Goal: Information Seeking & Learning: Learn about a topic

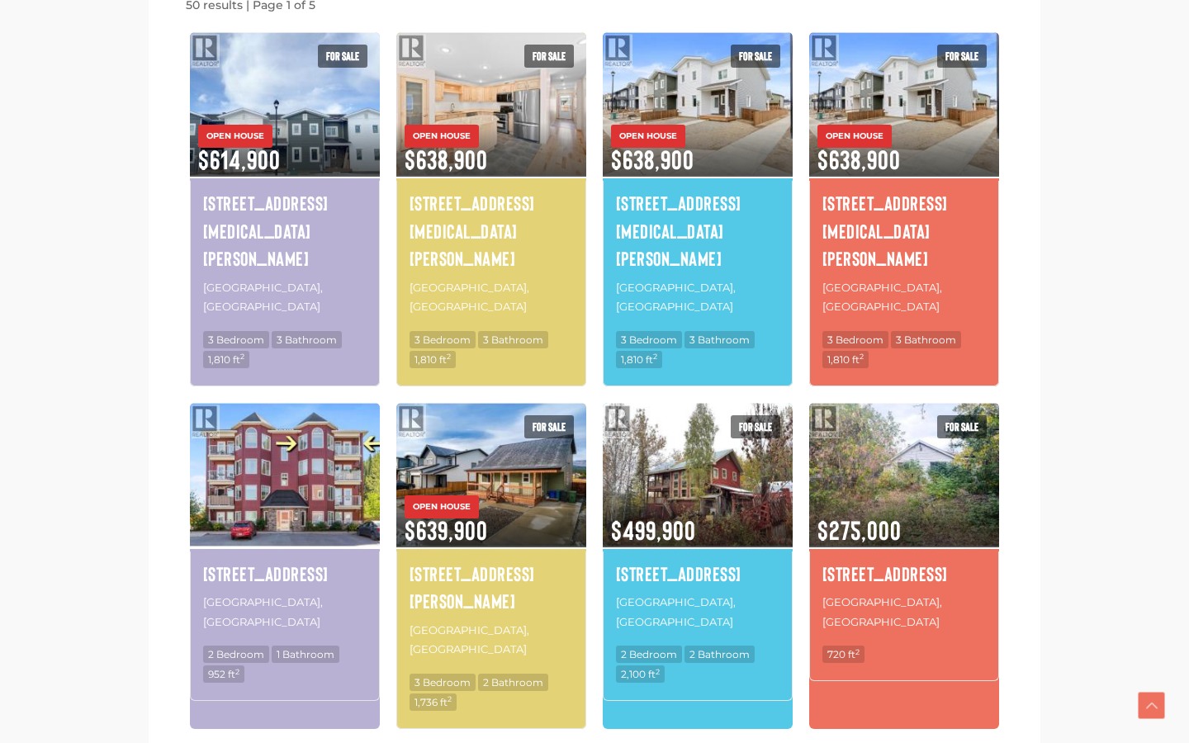
scroll to position [1040, 0]
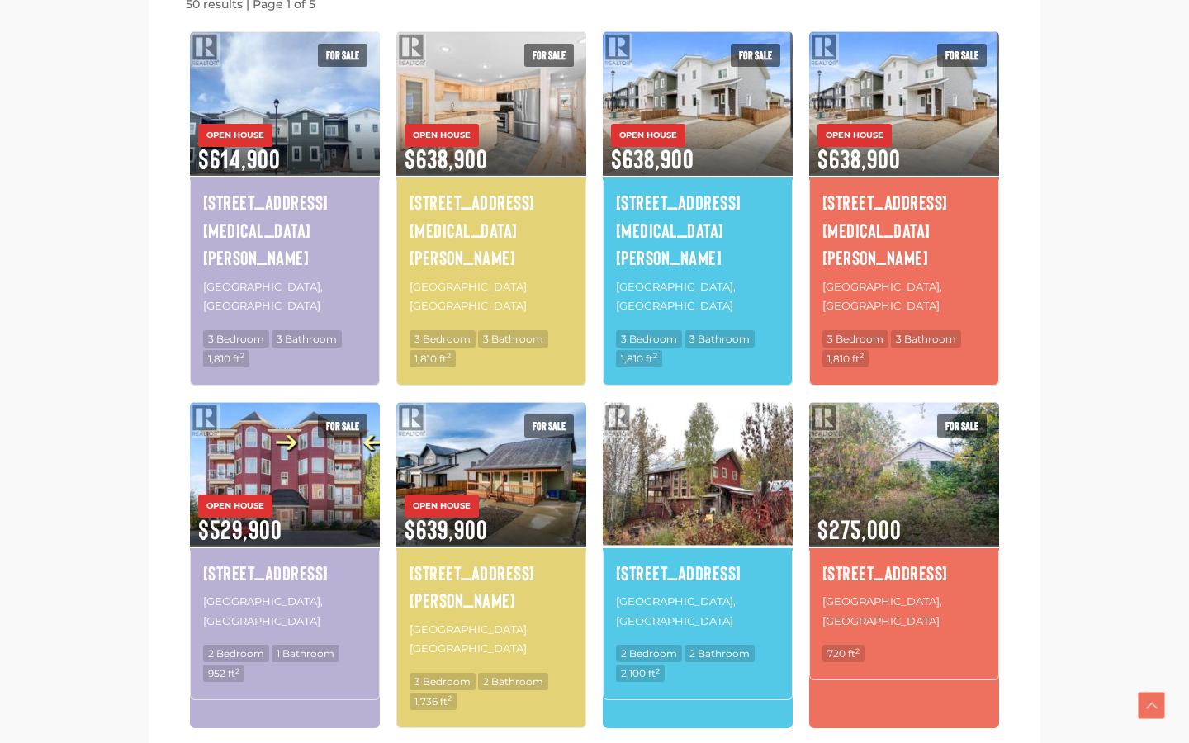
click at [661, 400] on img at bounding box center [698, 474] width 190 height 149
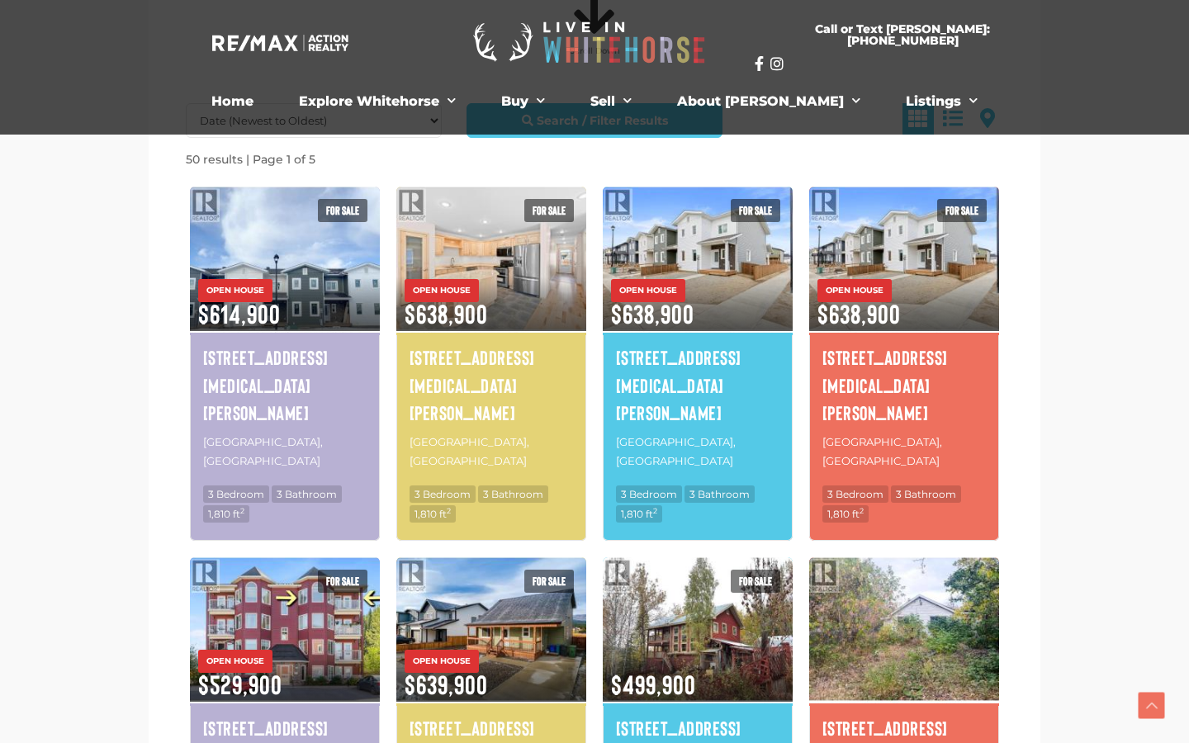
scroll to position [887, 0]
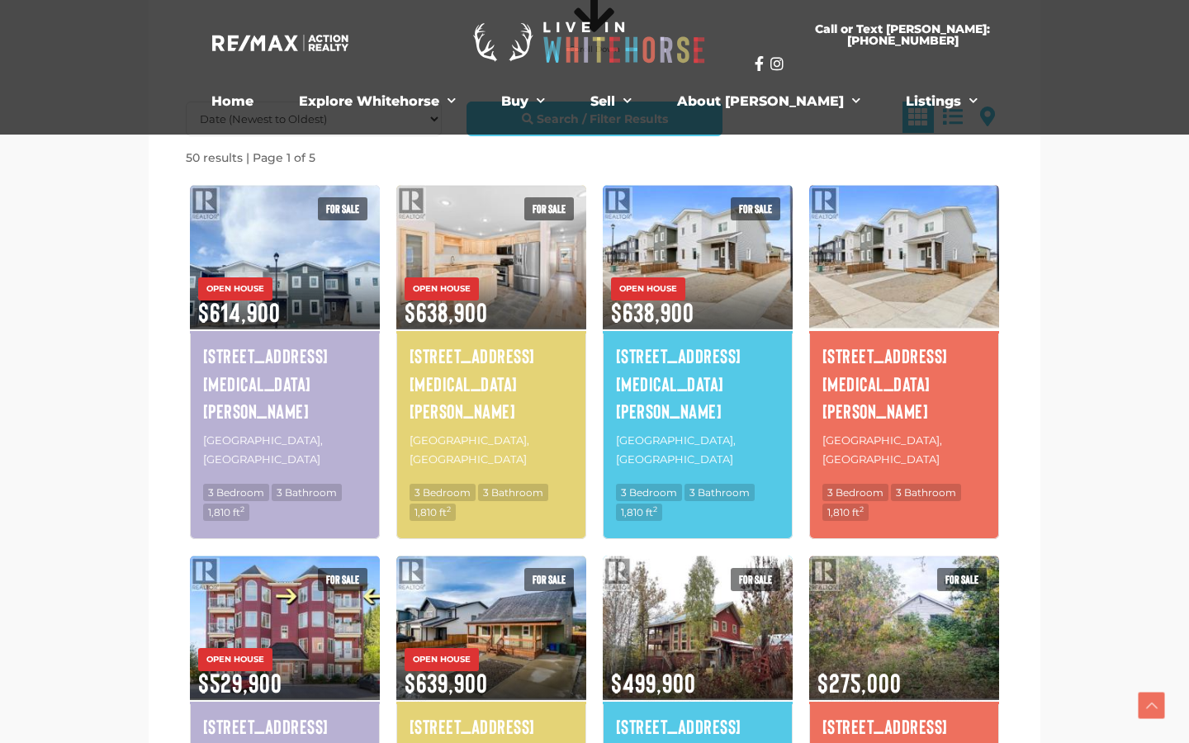
click at [896, 260] on img at bounding box center [904, 256] width 190 height 149
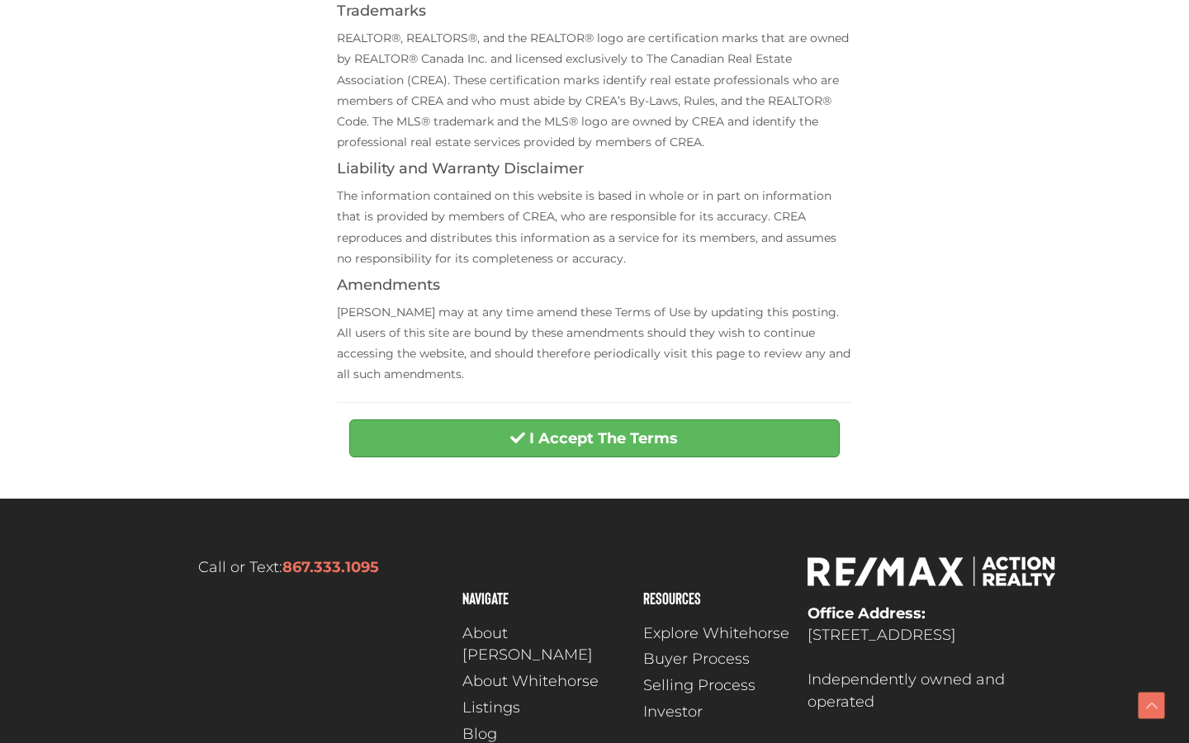
scroll to position [527, 0]
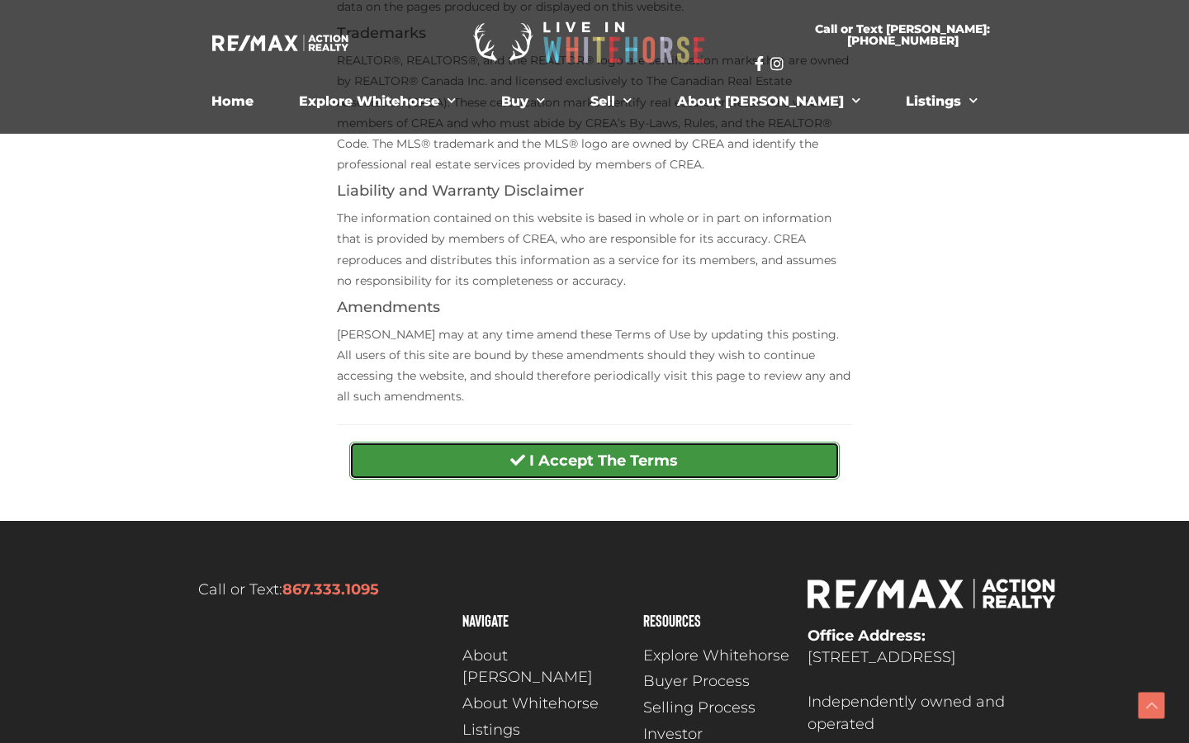
click at [532, 464] on strong "I Accept The Terms" at bounding box center [603, 461] width 149 height 18
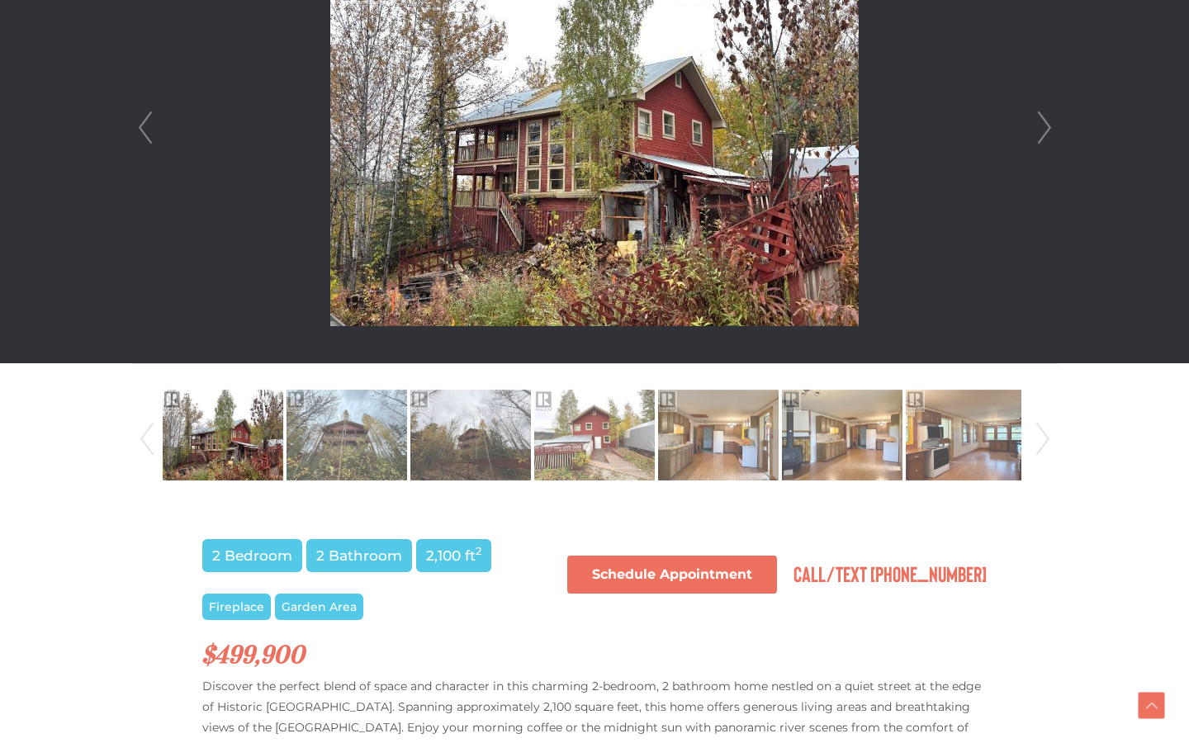
scroll to position [337, 0]
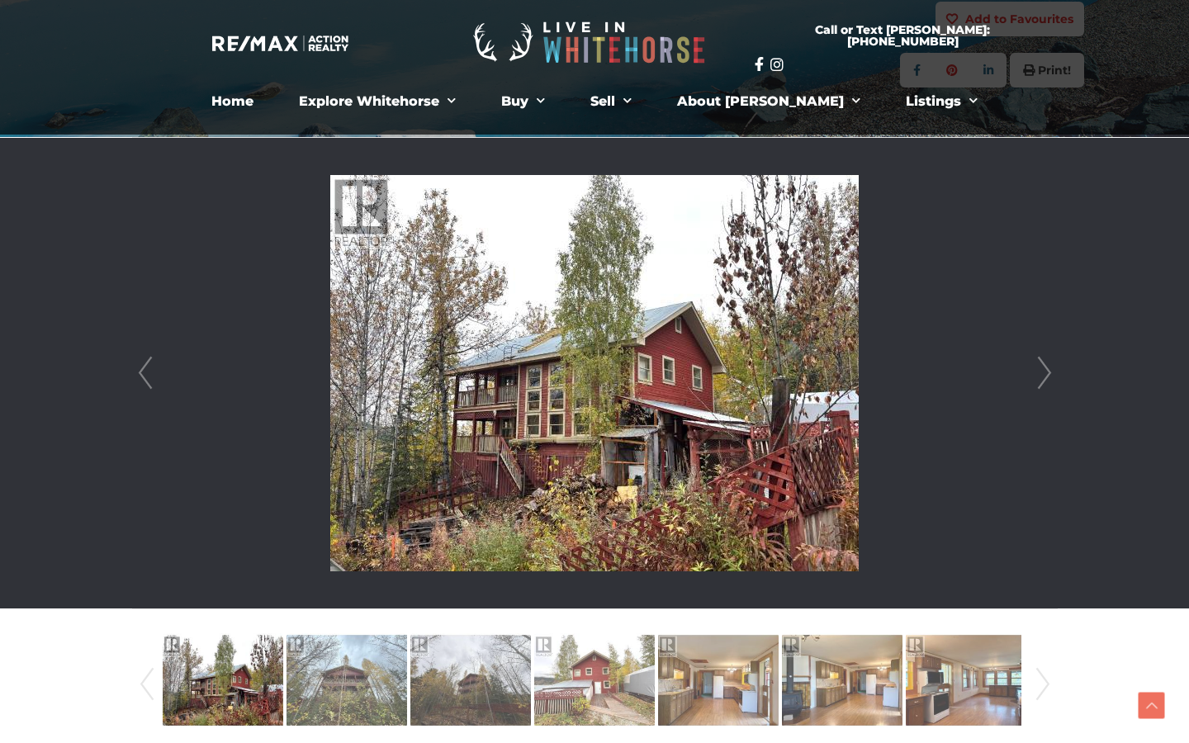
click at [1049, 377] on link "Next" at bounding box center [1044, 373] width 25 height 471
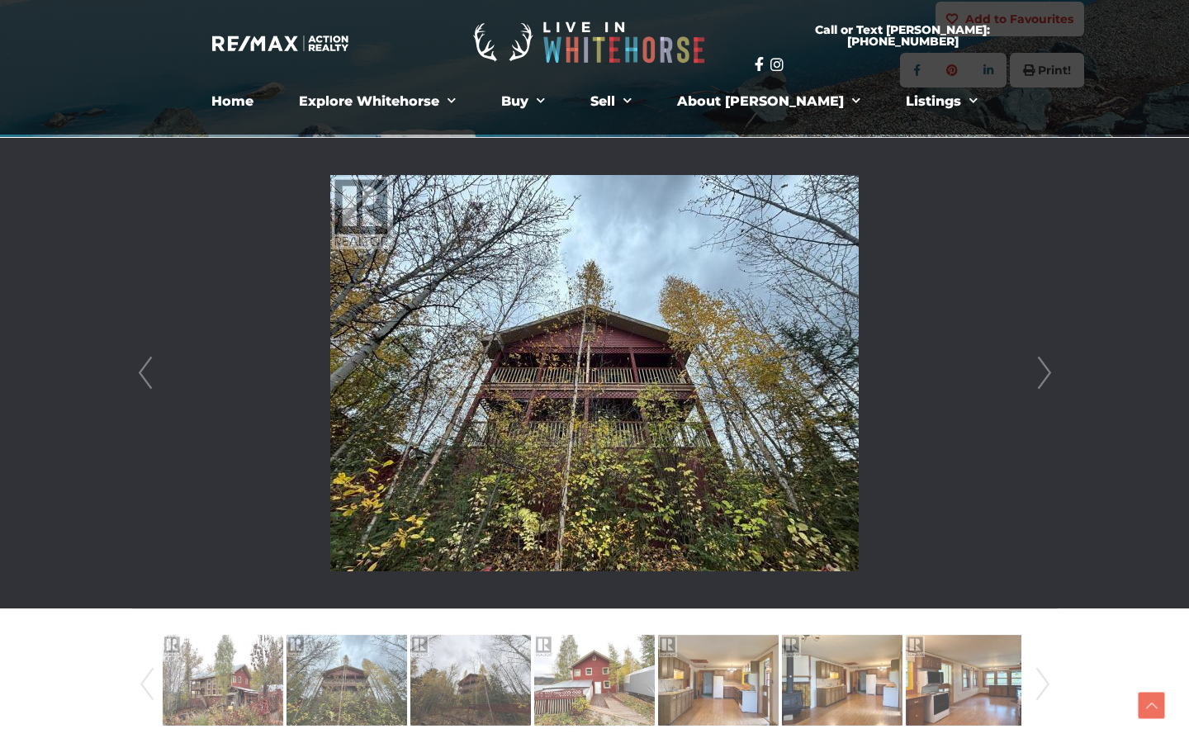
click at [1049, 377] on link "Next" at bounding box center [1044, 373] width 25 height 471
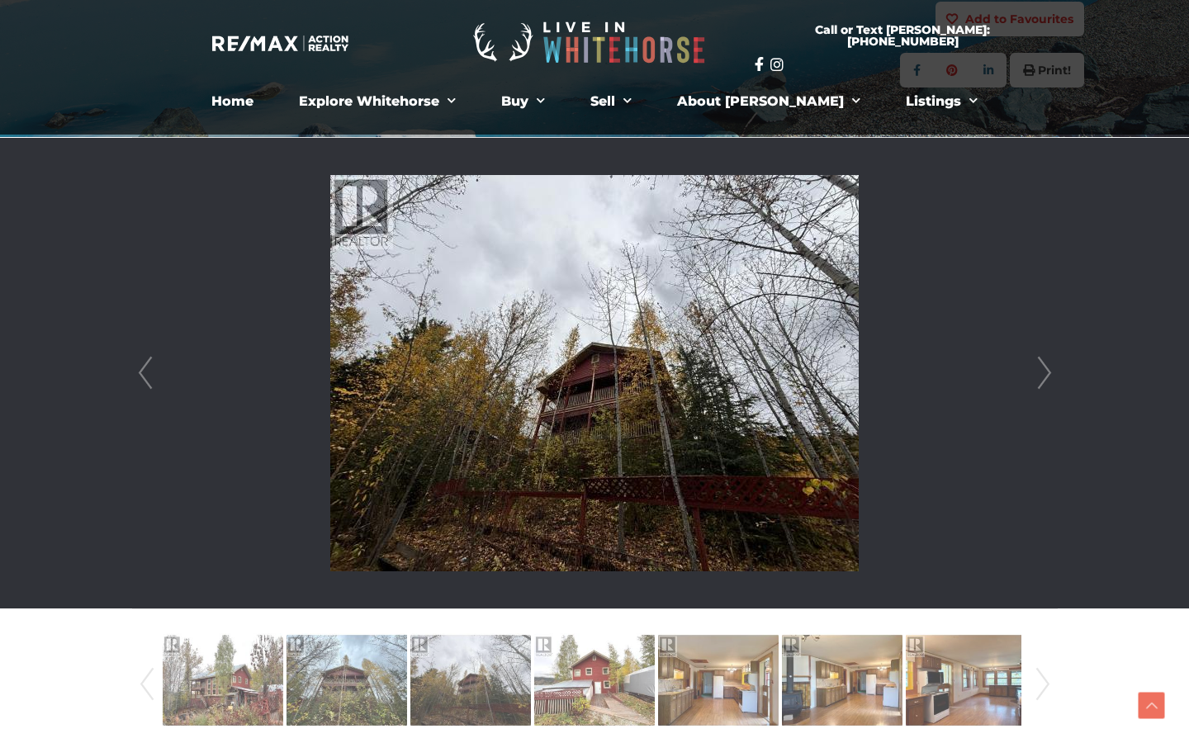
click at [1049, 377] on link "Next" at bounding box center [1044, 373] width 25 height 471
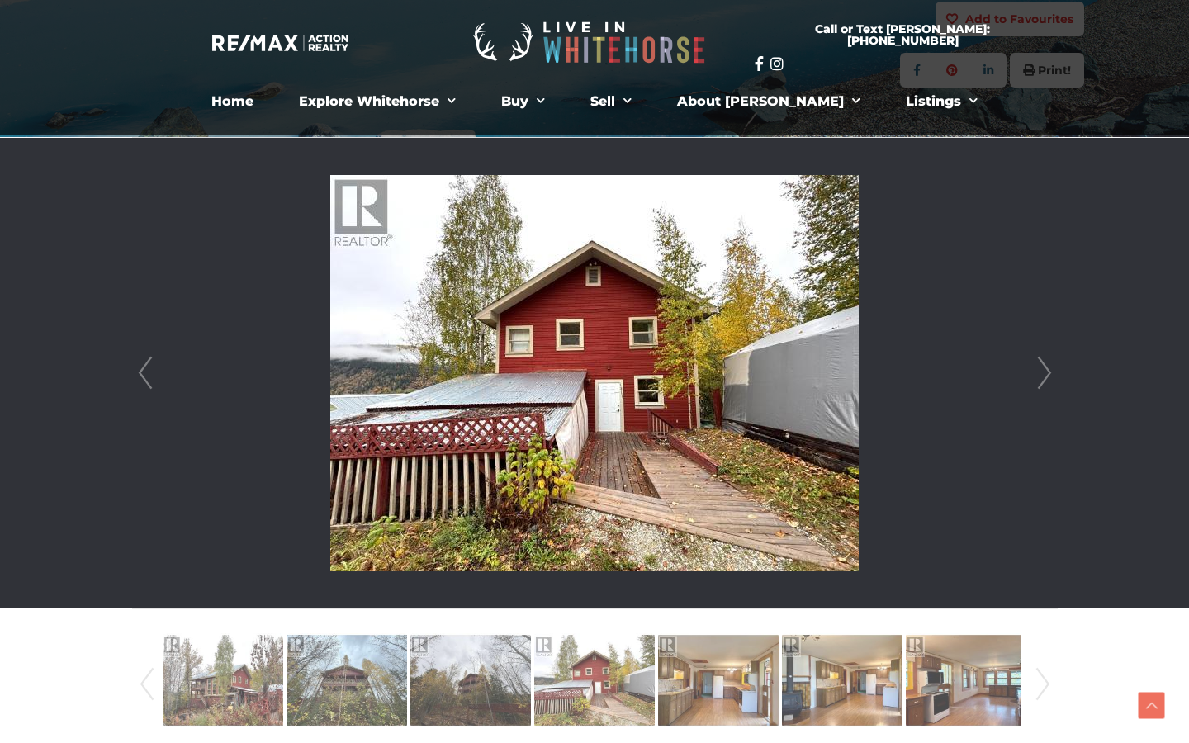
click at [1049, 377] on link "Next" at bounding box center [1044, 373] width 25 height 471
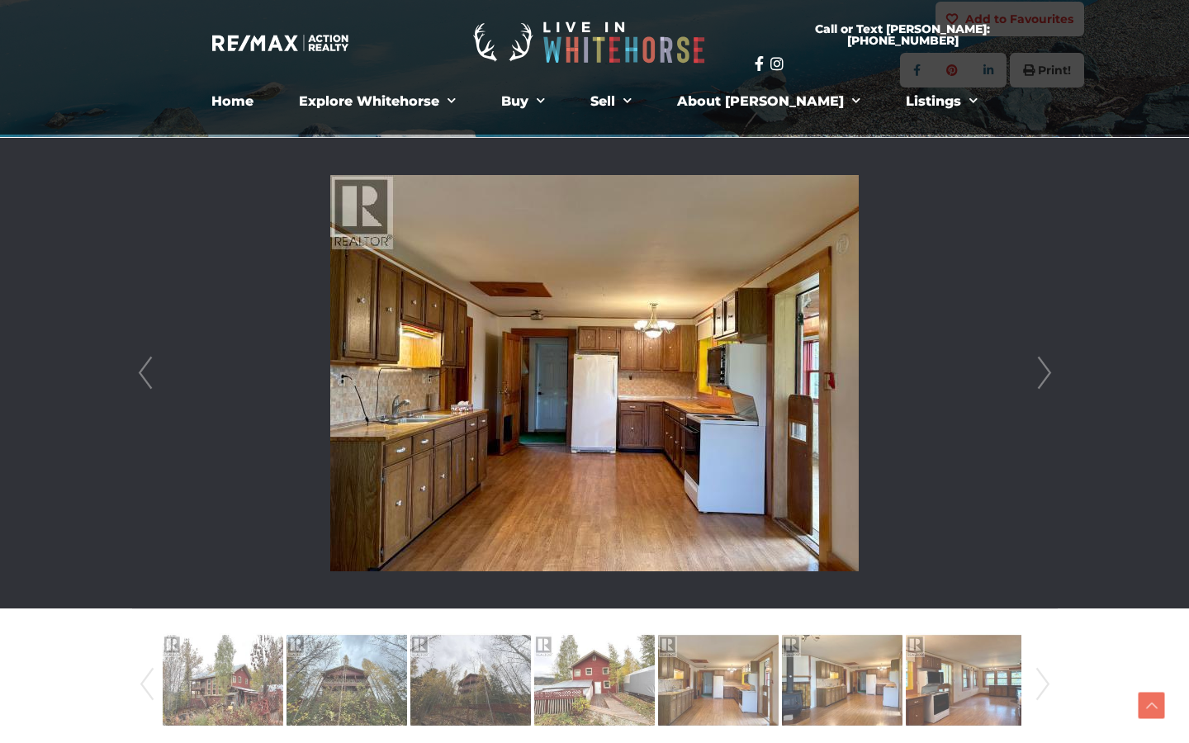
click at [1049, 377] on link "Next" at bounding box center [1044, 373] width 25 height 471
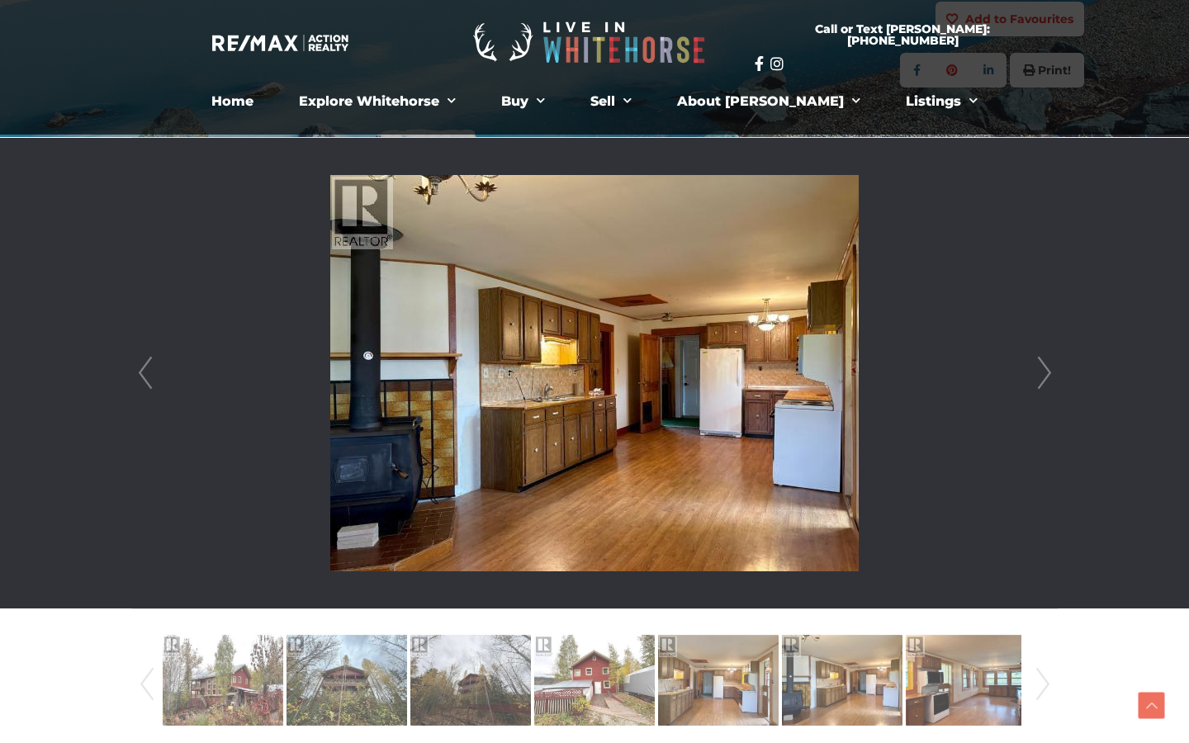
scroll to position [297, 0]
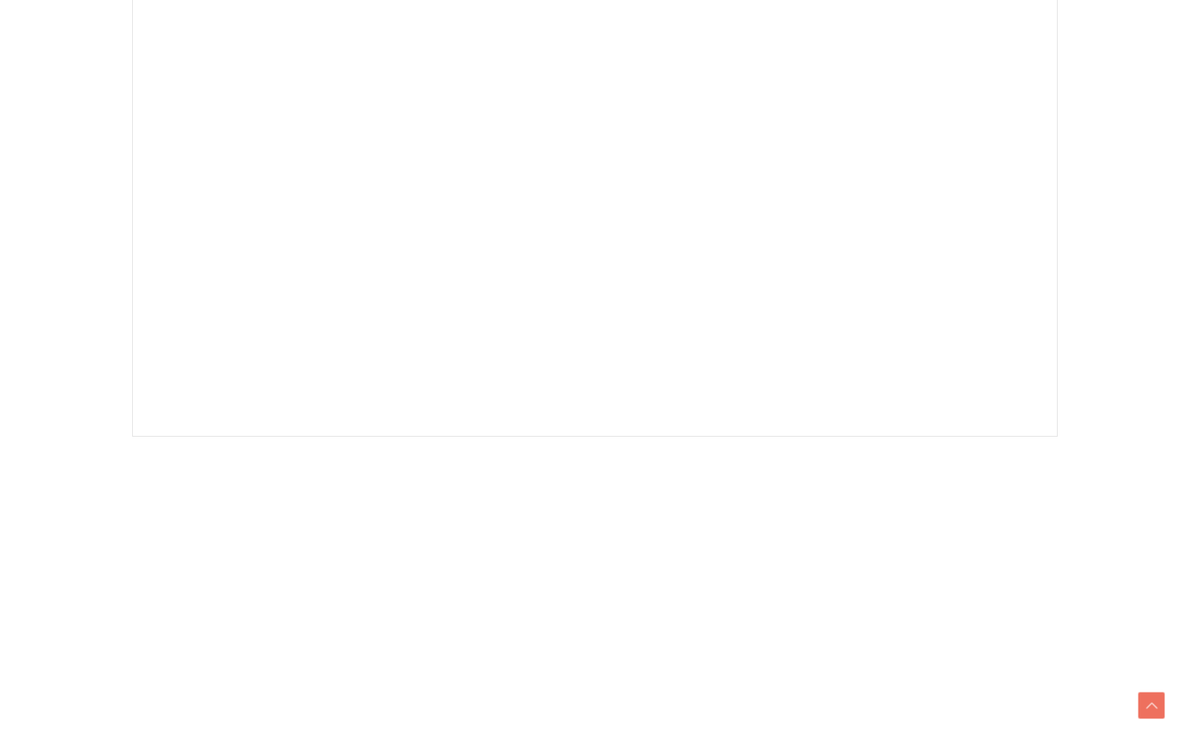
scroll to position [527, 0]
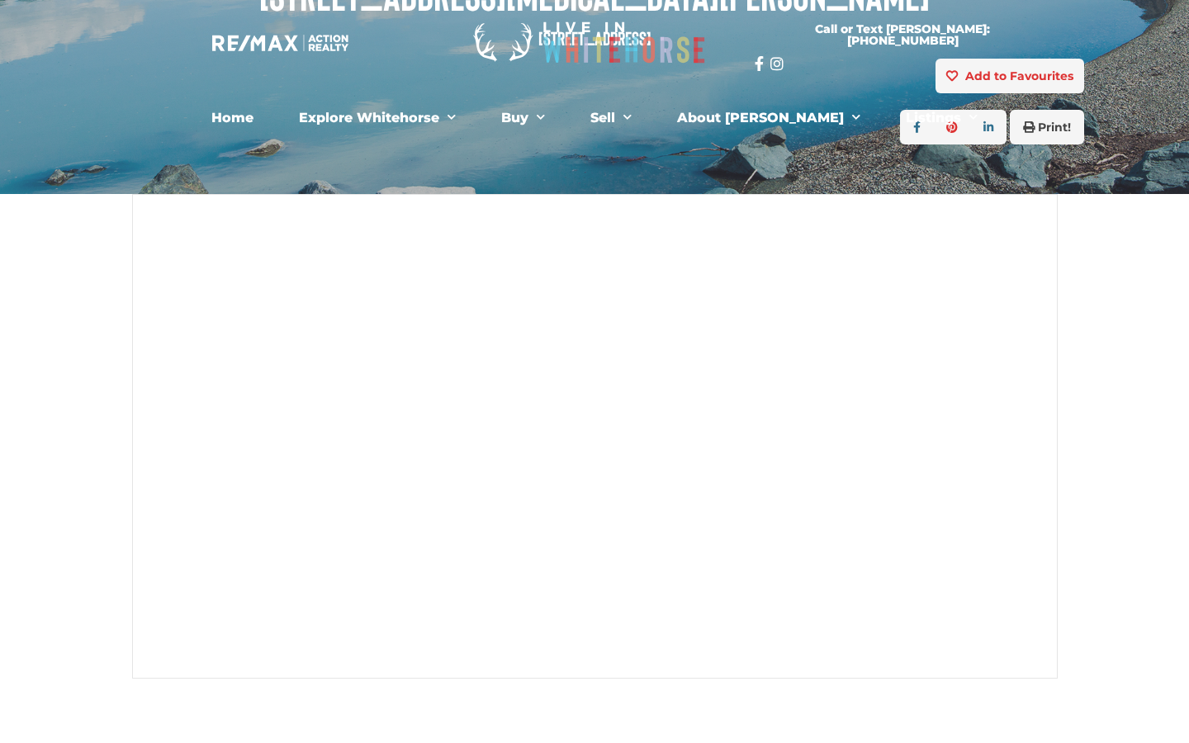
scroll to position [325, 0]
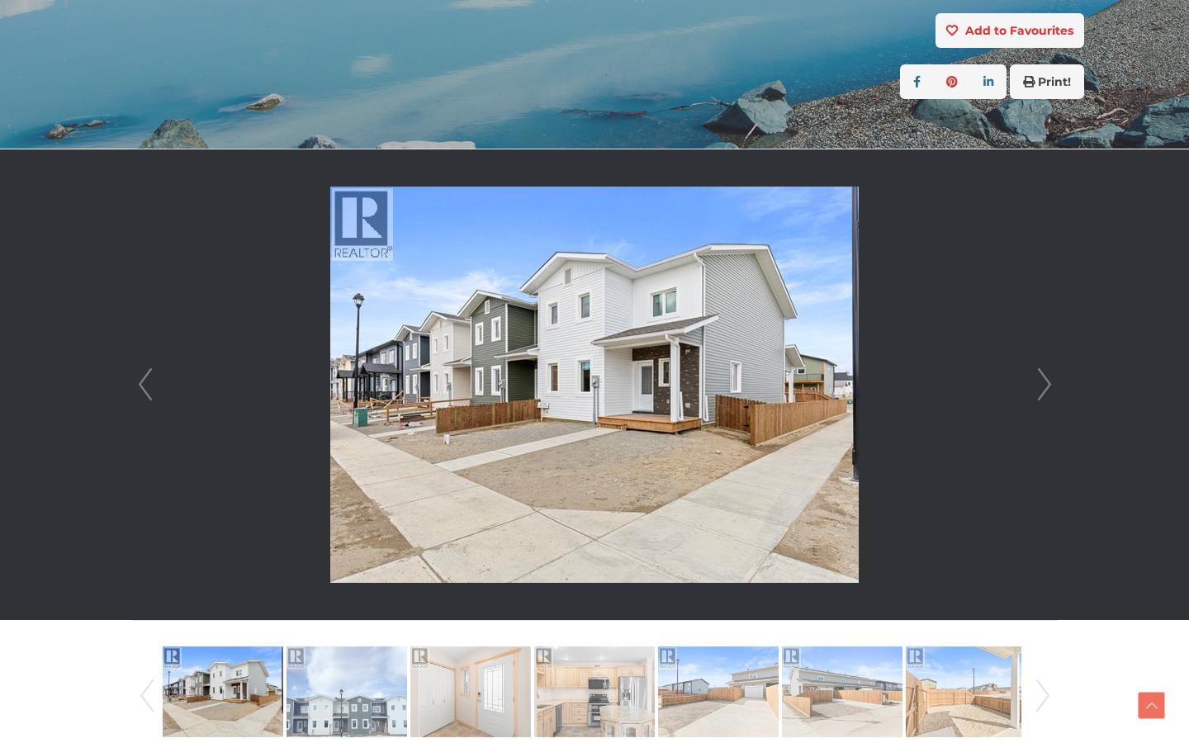
click at [1037, 387] on link "Next" at bounding box center [1044, 384] width 25 height 471
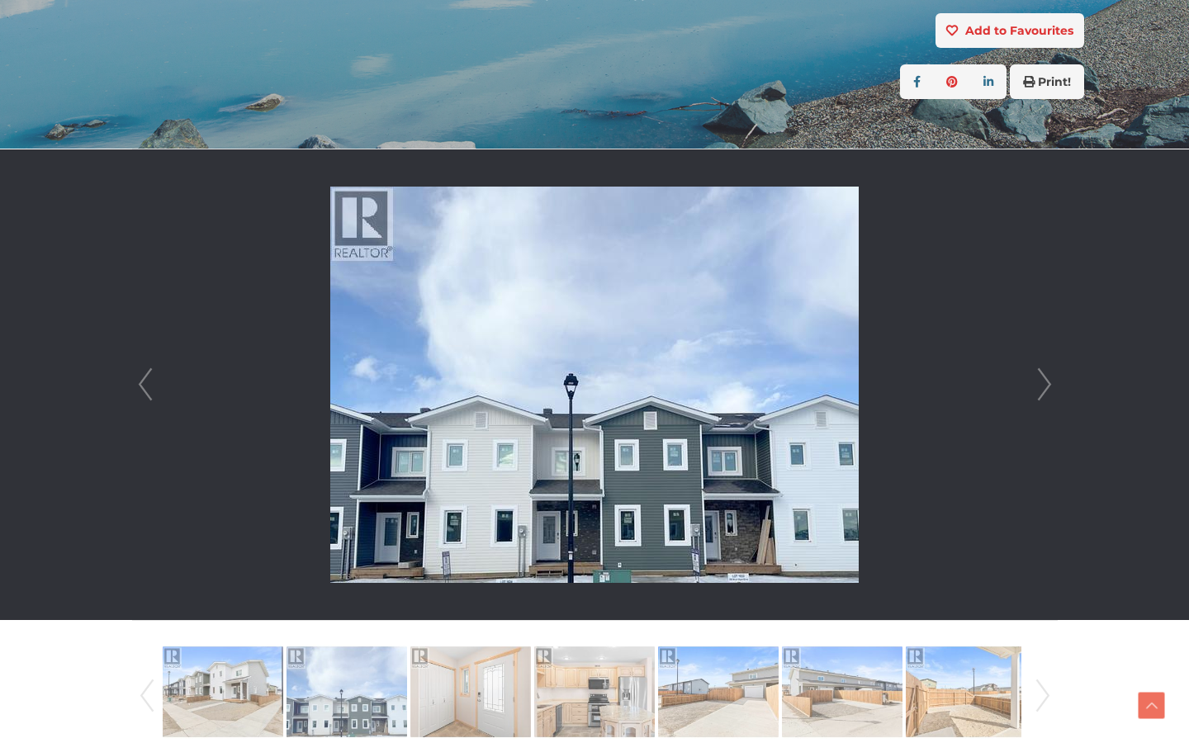
click at [1037, 387] on link "Next" at bounding box center [1044, 384] width 25 height 471
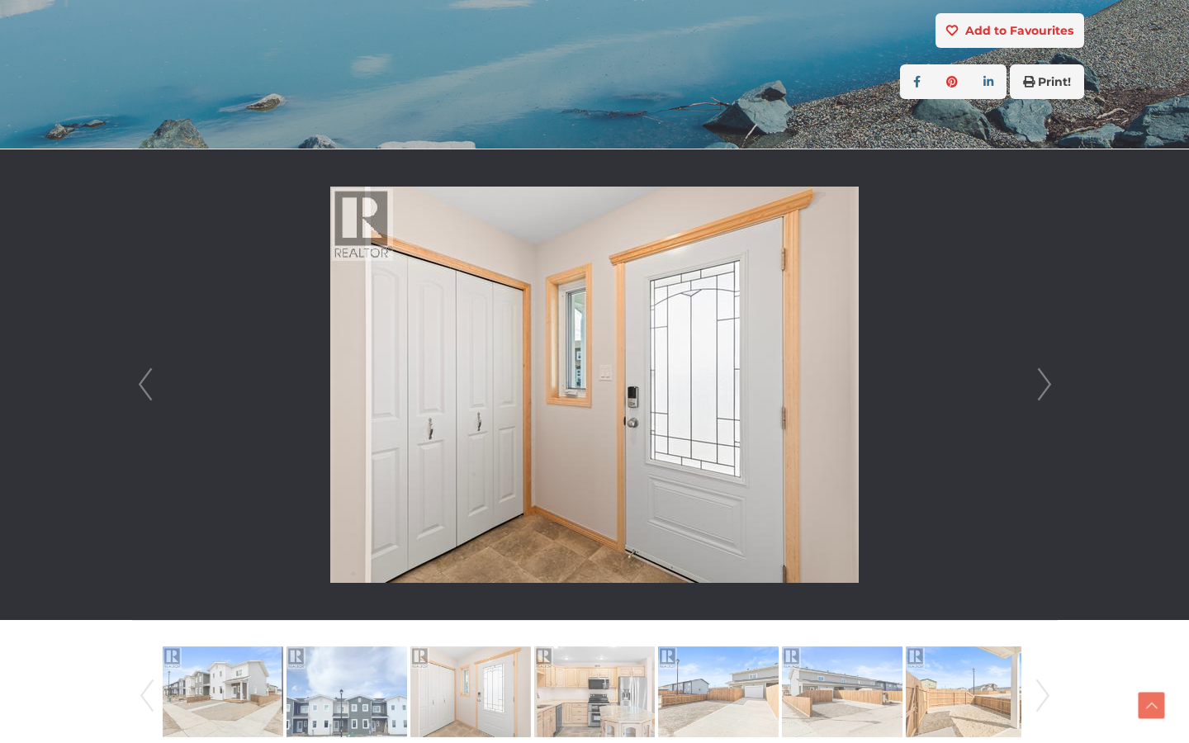
click at [1037, 387] on link "Next" at bounding box center [1044, 384] width 25 height 471
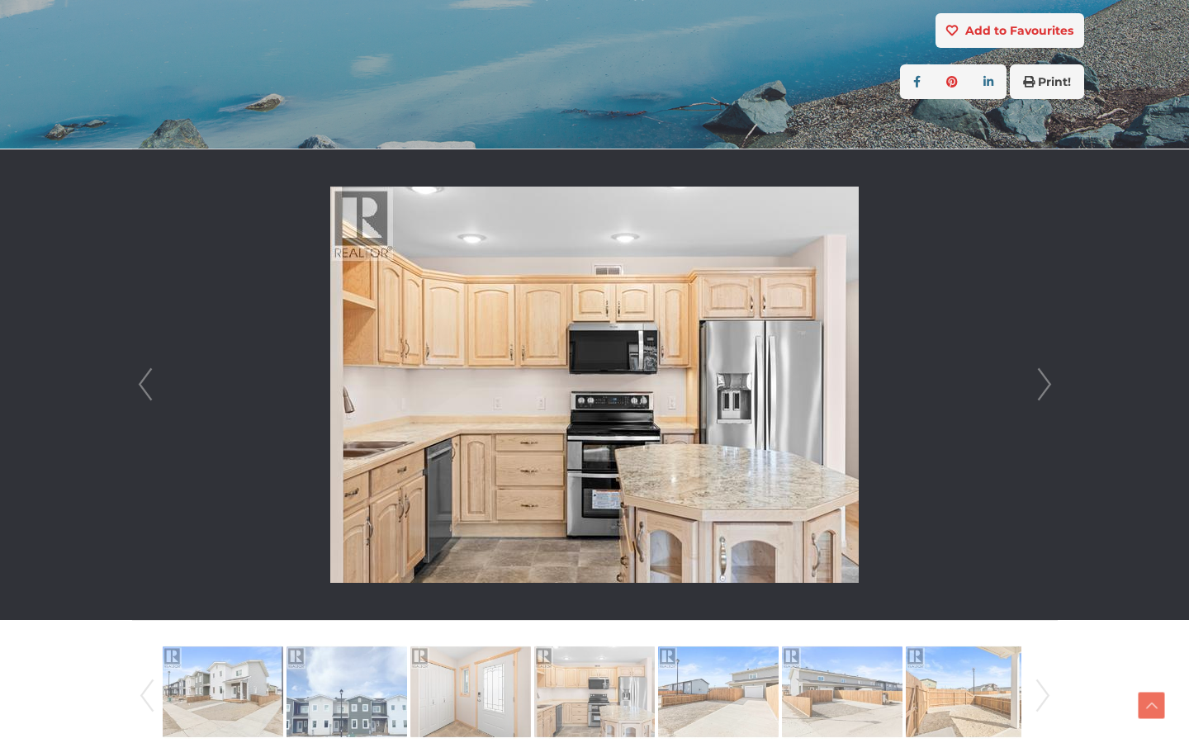
click at [1037, 387] on link "Next" at bounding box center [1044, 384] width 25 height 471
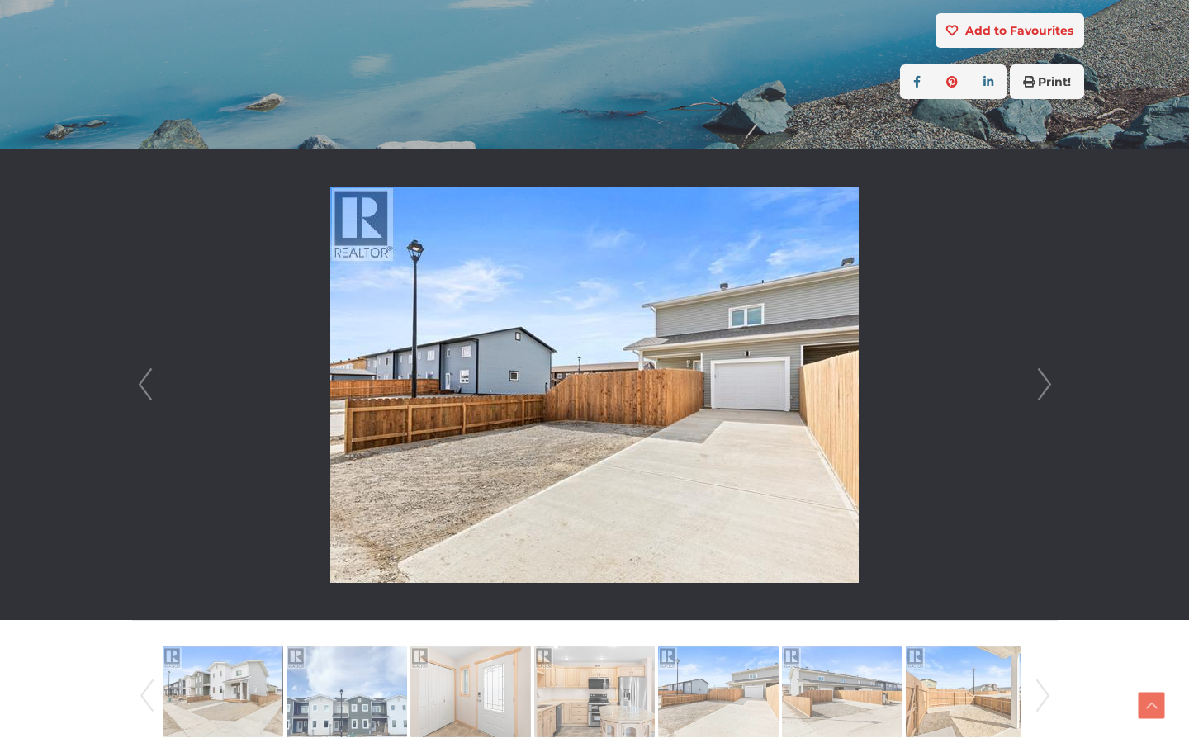
click at [1037, 387] on link "Next" at bounding box center [1044, 384] width 25 height 471
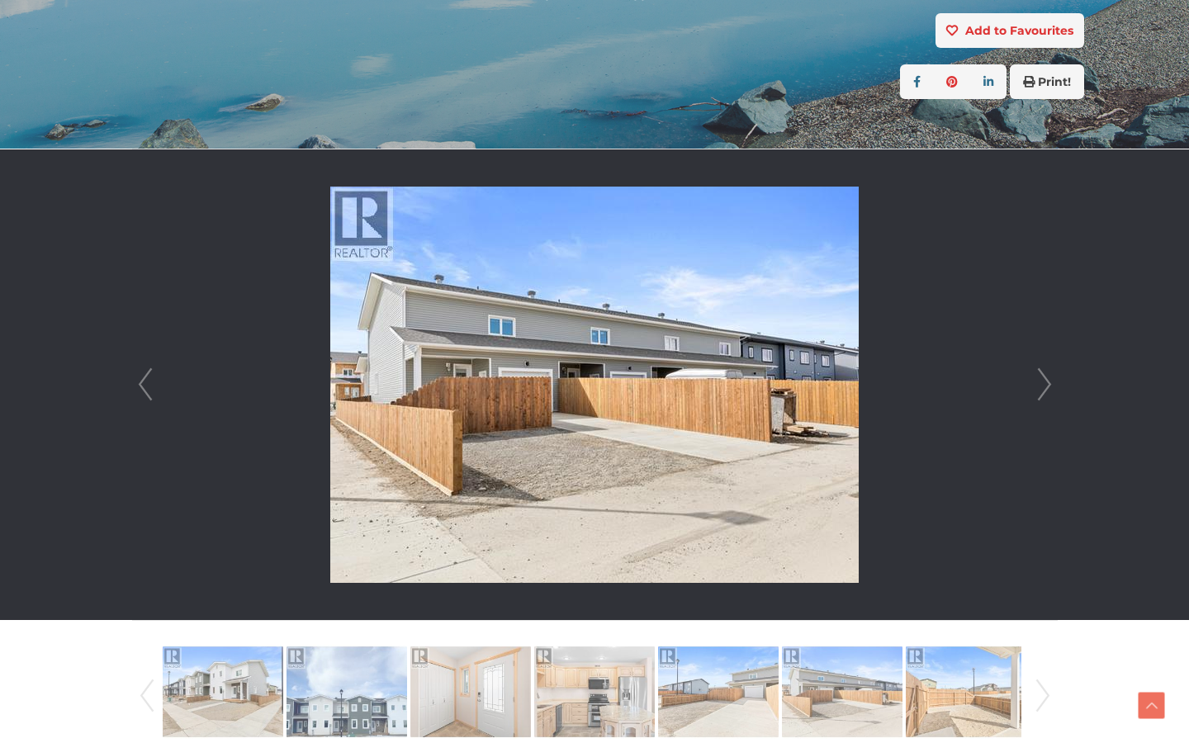
click at [1037, 387] on link "Next" at bounding box center [1044, 384] width 25 height 471
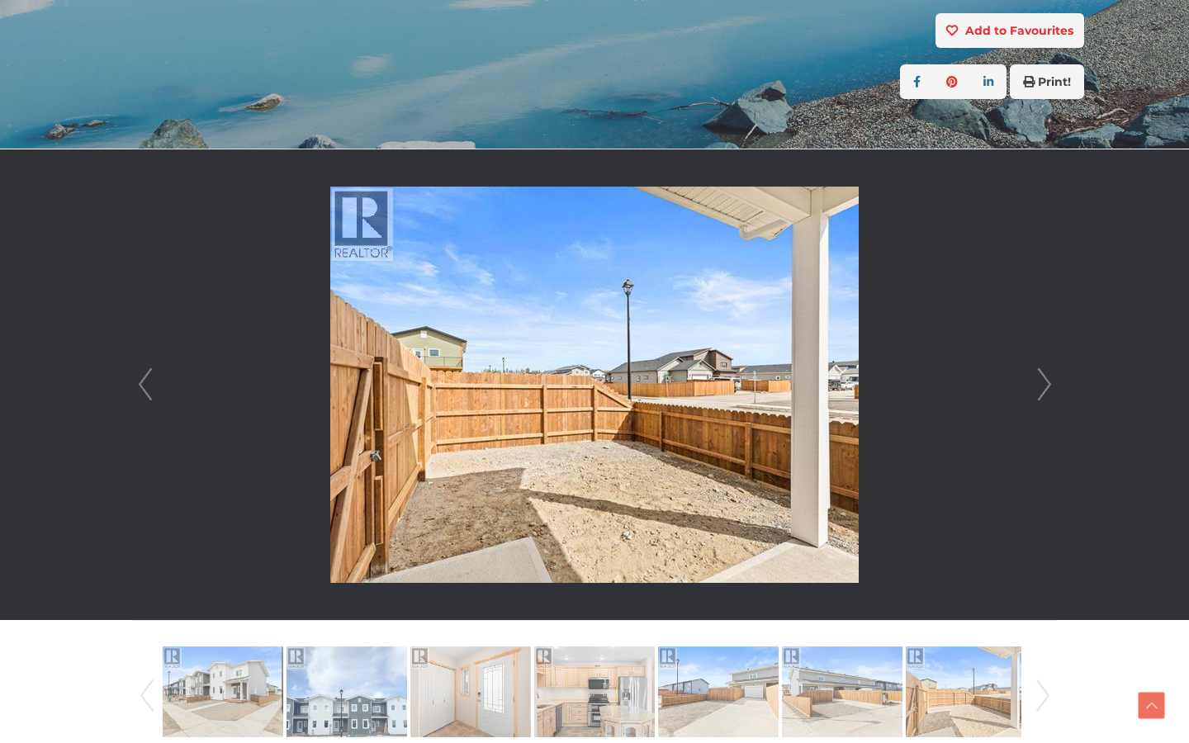
click at [1037, 387] on link "Next" at bounding box center [1044, 384] width 25 height 471
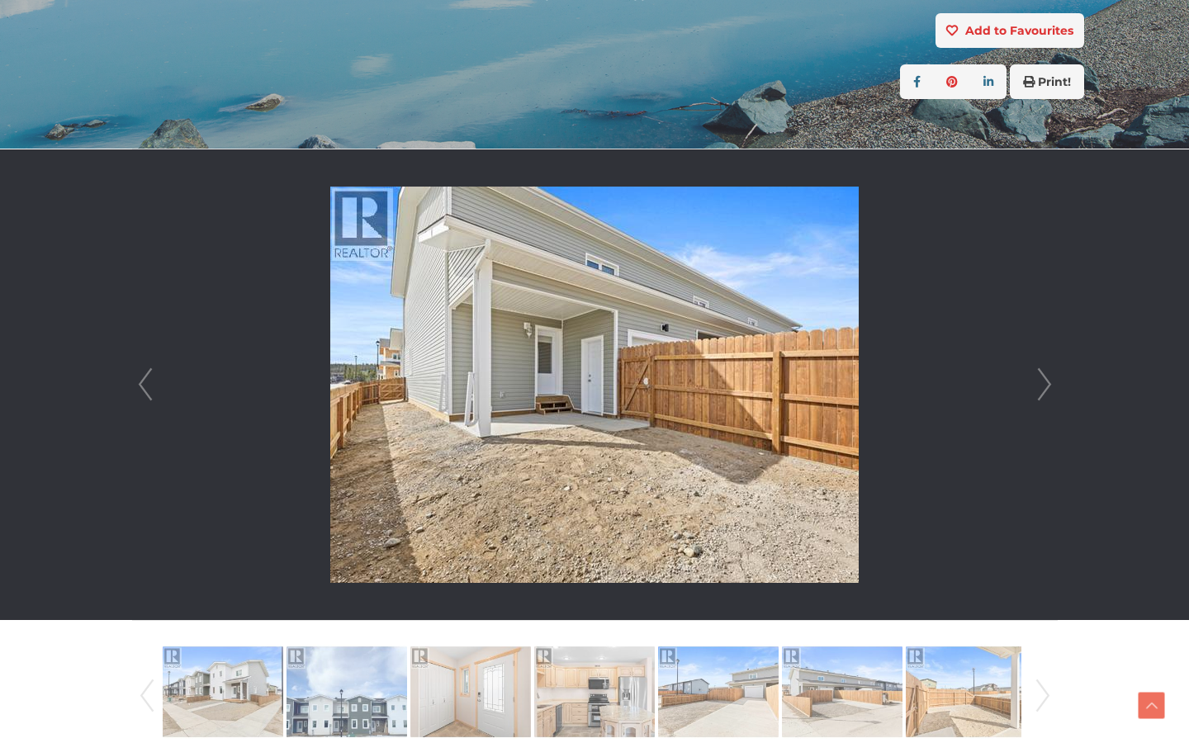
click at [1037, 387] on link "Next" at bounding box center [1044, 384] width 25 height 471
